Goal: Subscribe to service/newsletter

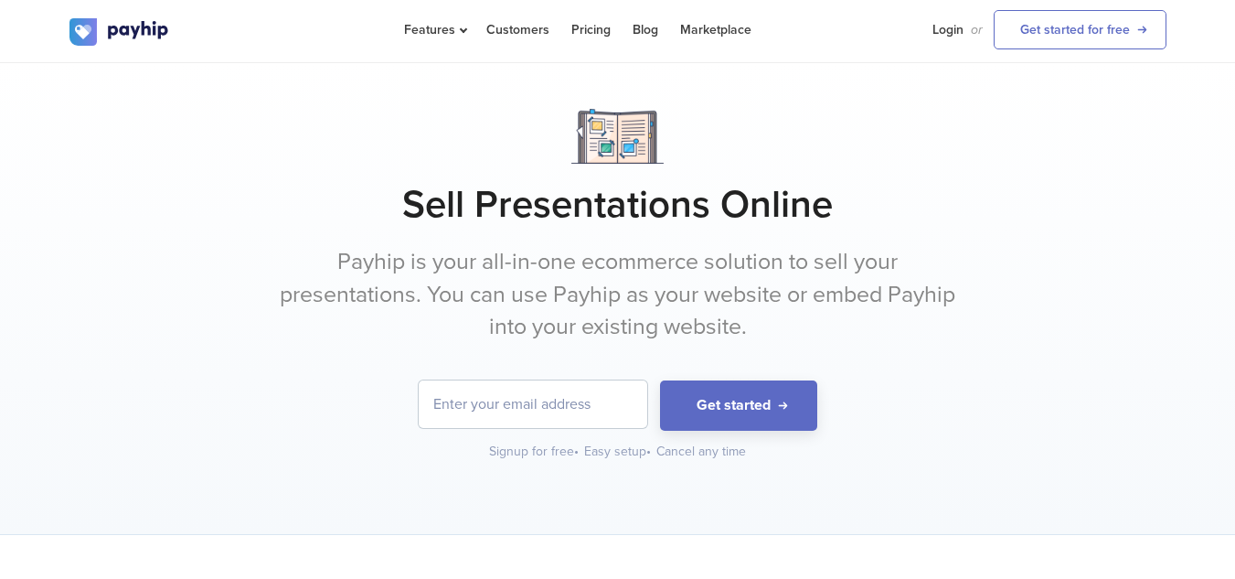
click at [562, 410] on input "email" at bounding box center [533, 404] width 229 height 48
type input "[EMAIL_ADDRESS][DOMAIN_NAME]"
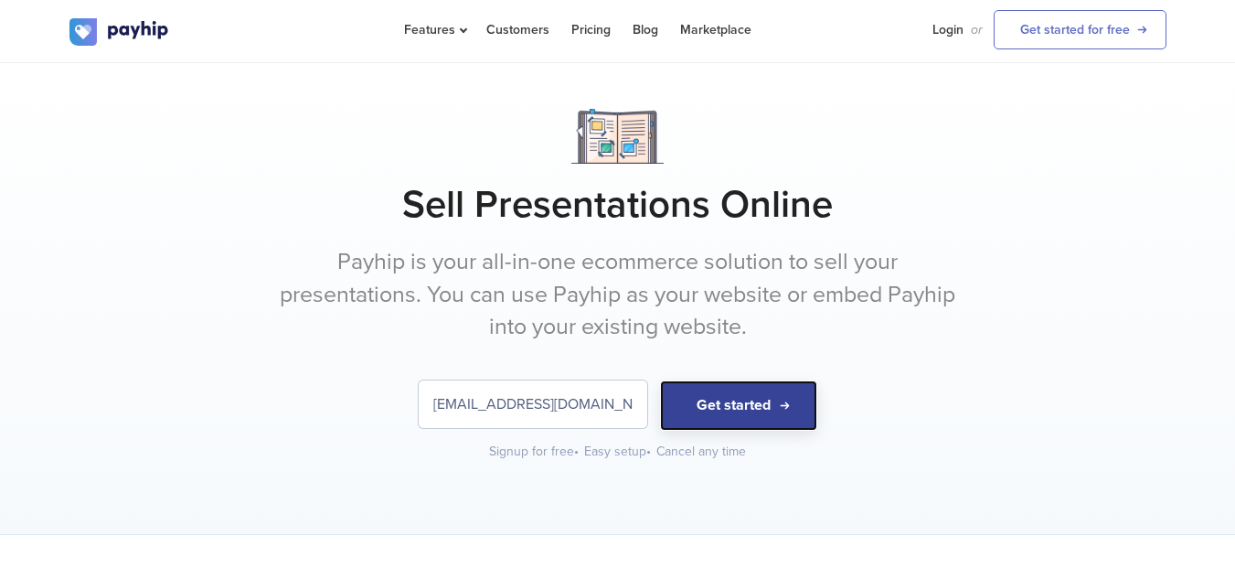
click at [750, 400] on button "Get started" at bounding box center [738, 405] width 157 height 50
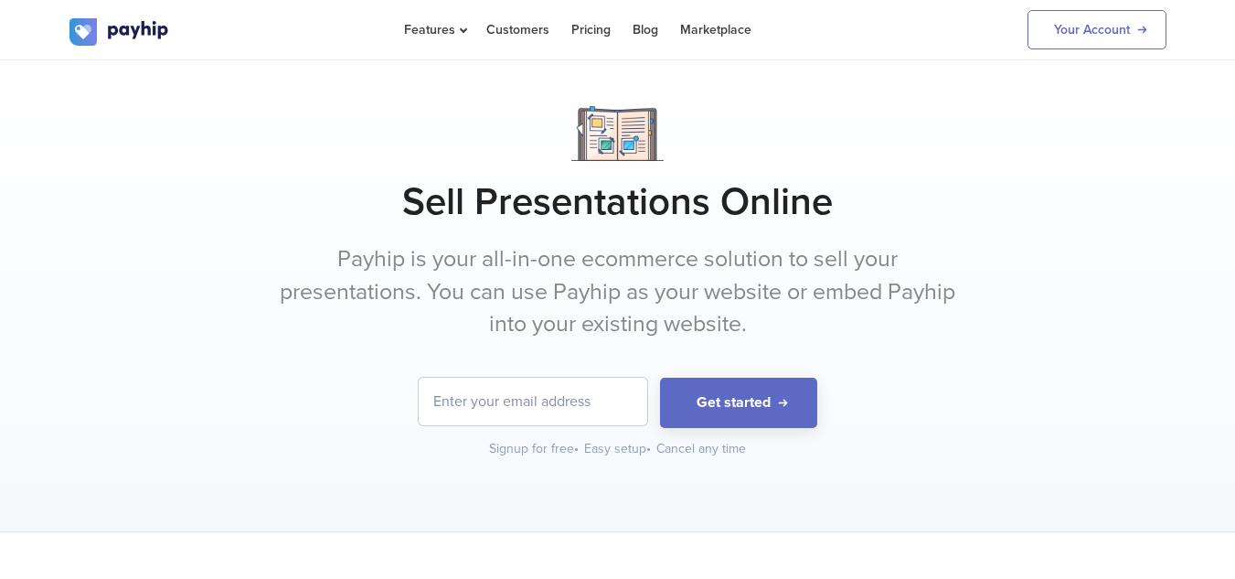
click at [590, 403] on input "email" at bounding box center [533, 402] width 229 height 48
type input "[EMAIL_ADDRESS][DOMAIN_NAME]"
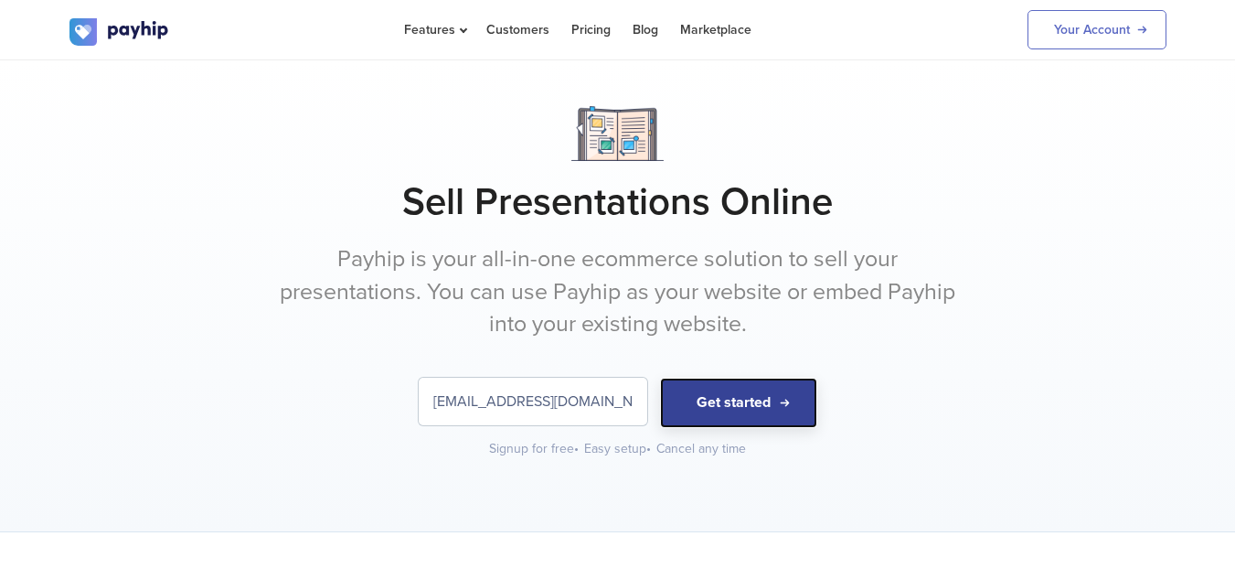
click at [776, 409] on button "Get started" at bounding box center [738, 403] width 157 height 50
